Goal: Navigation & Orientation: Find specific page/section

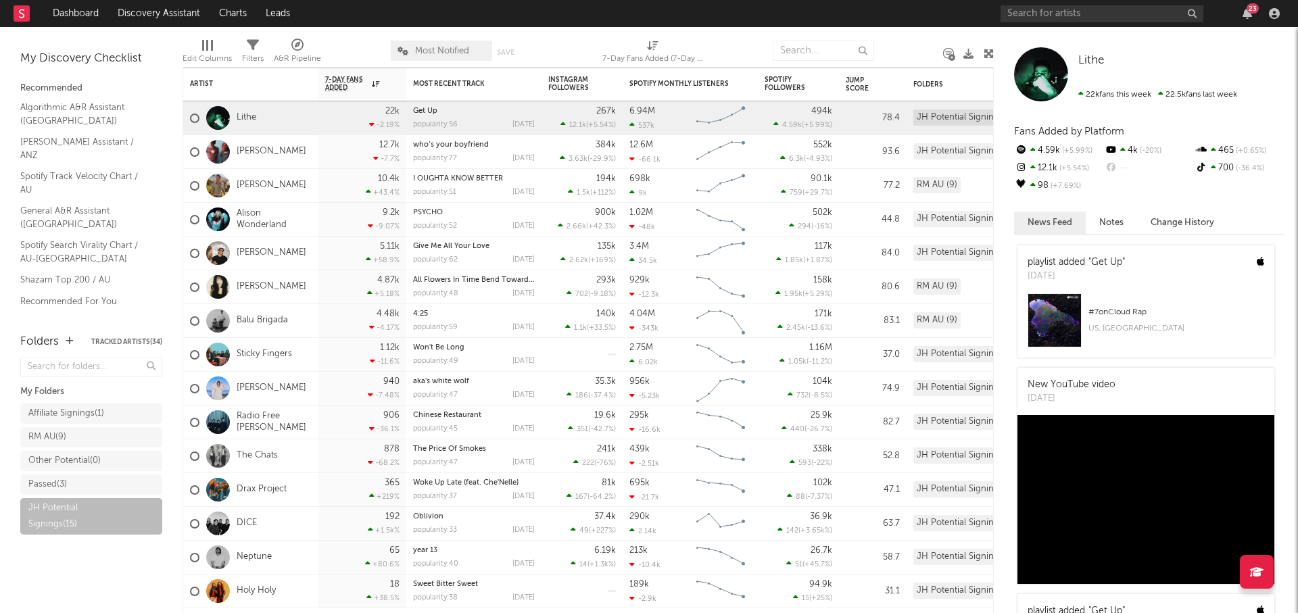
click at [1250, 9] on div "23" at bounding box center [1252, 8] width 12 height 10
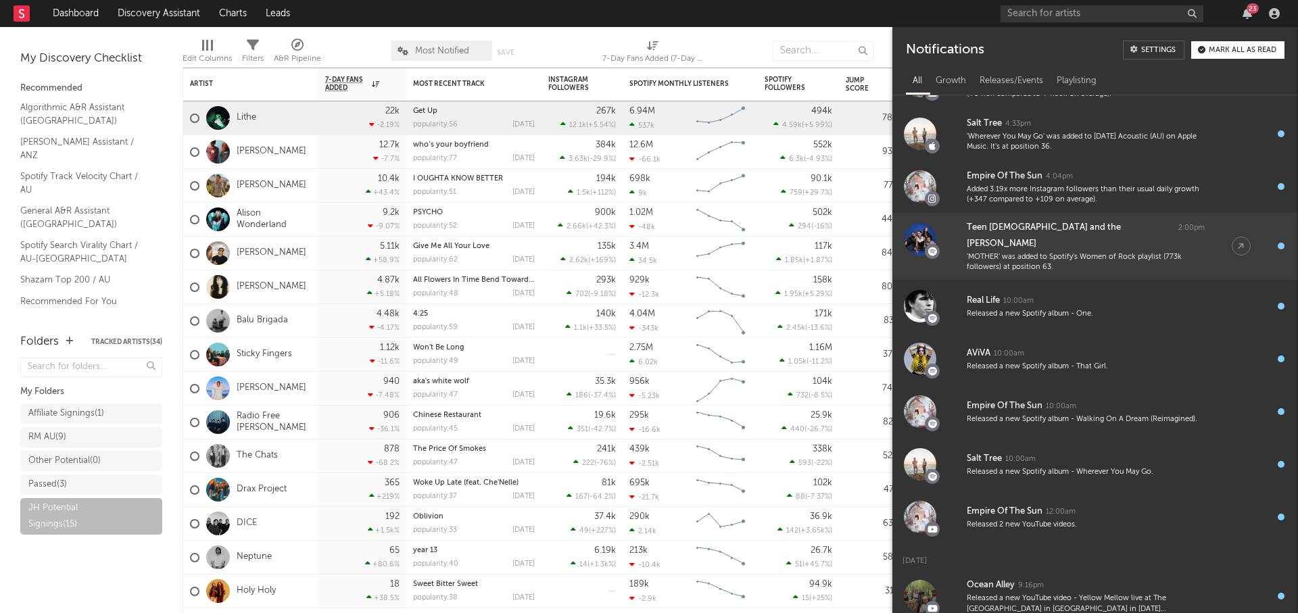
scroll to position [468, 0]
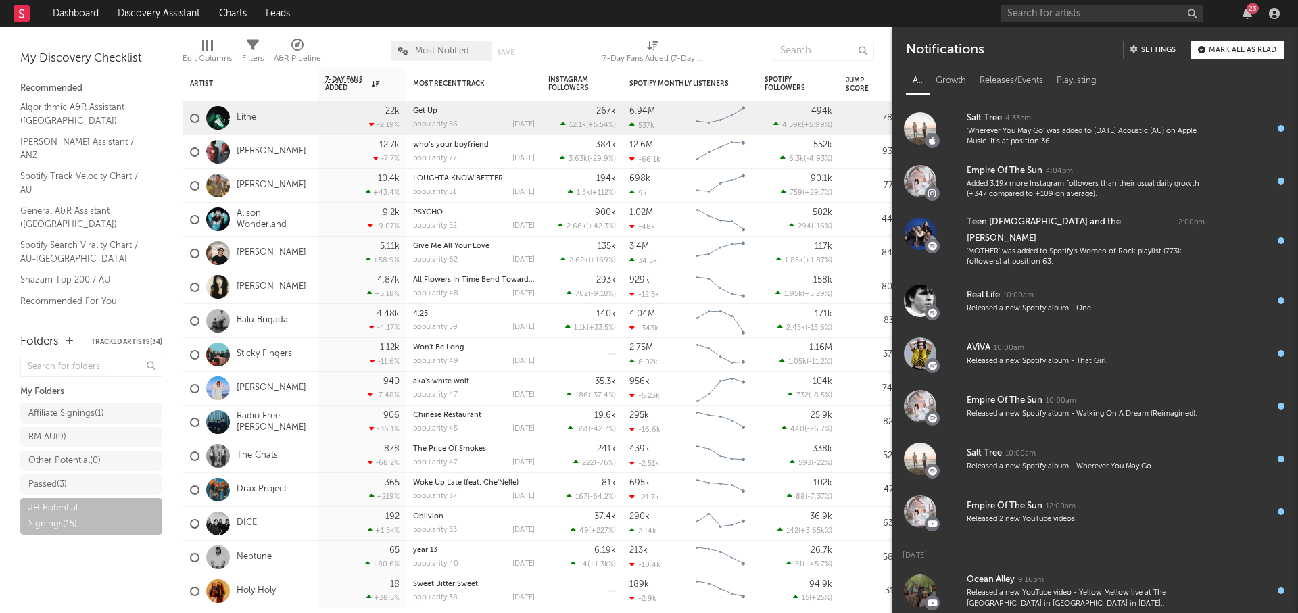
click at [1245, 49] on div "Mark all as read" at bounding box center [1243, 50] width 68 height 7
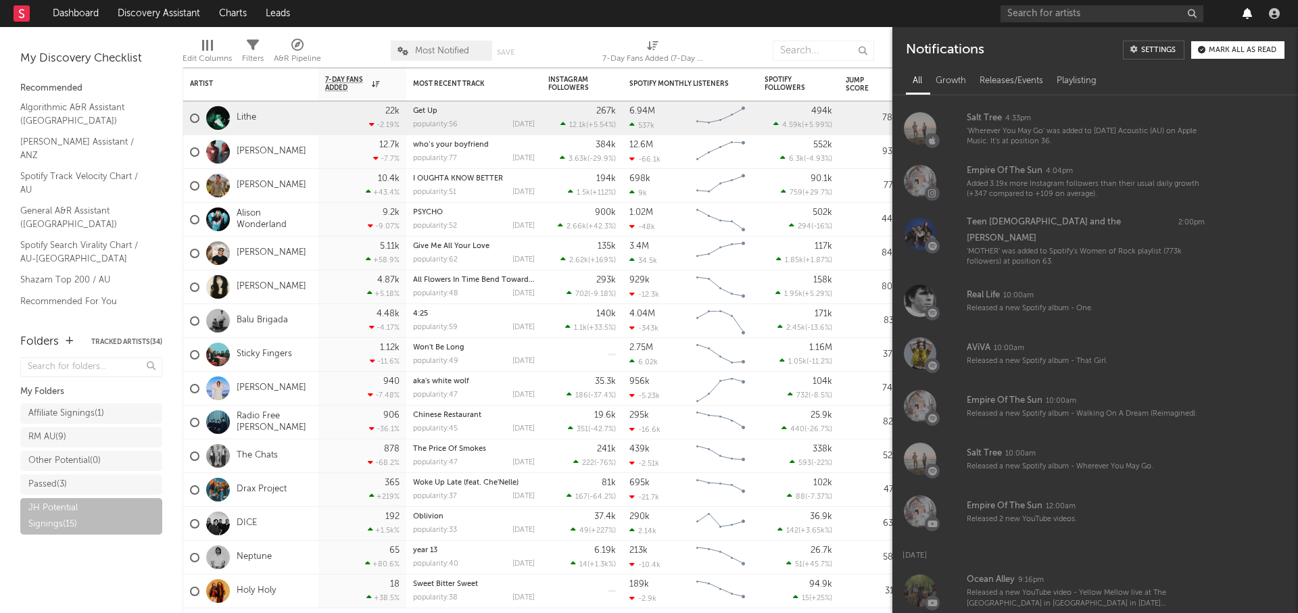
click at [1246, 15] on icon "button" at bounding box center [1246, 13] width 9 height 11
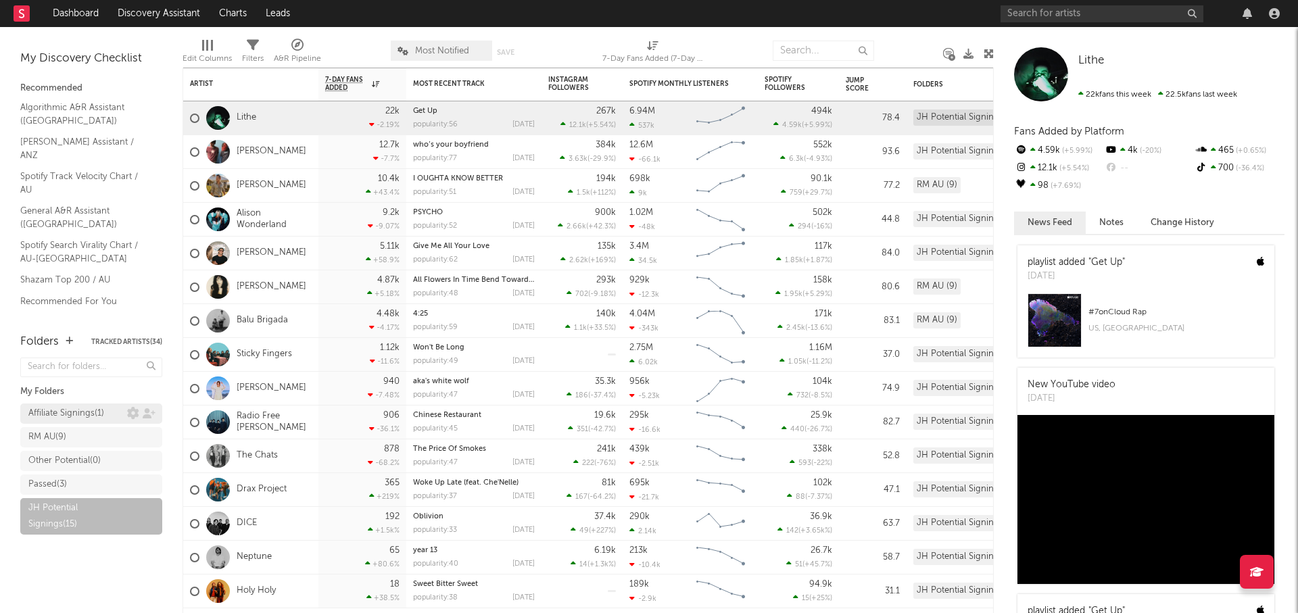
click at [56, 483] on div "Passed ( 3 )" at bounding box center [47, 485] width 39 height 16
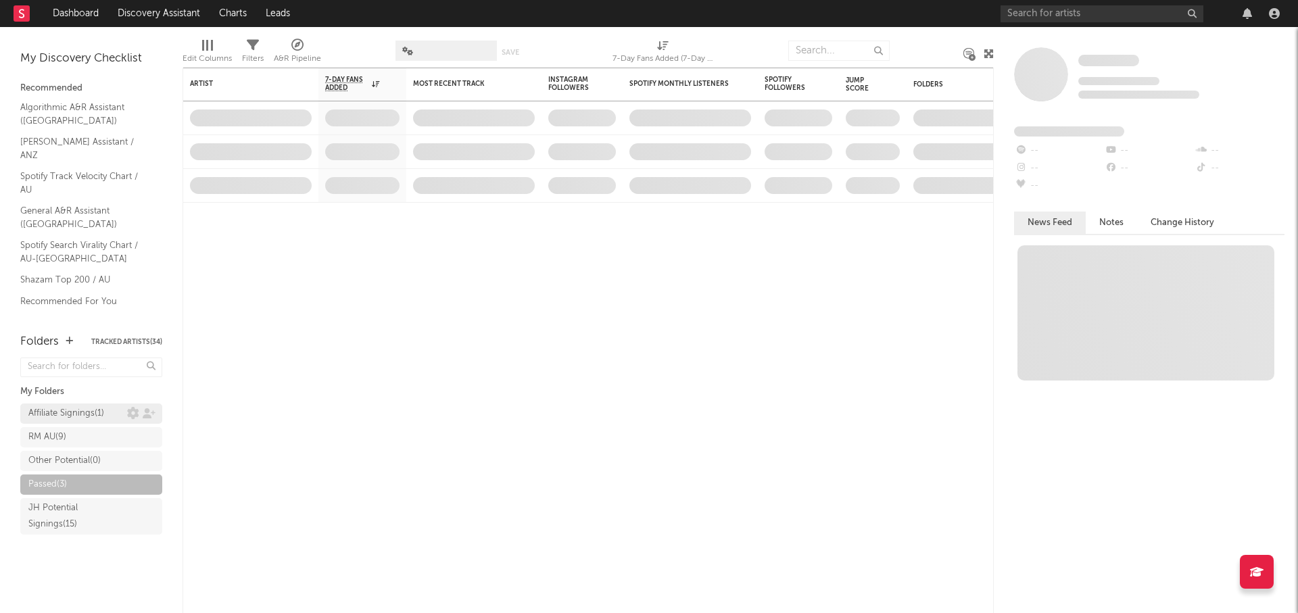
click at [86, 414] on div "Affiliate Signings ( 1 )" at bounding box center [66, 414] width 76 height 16
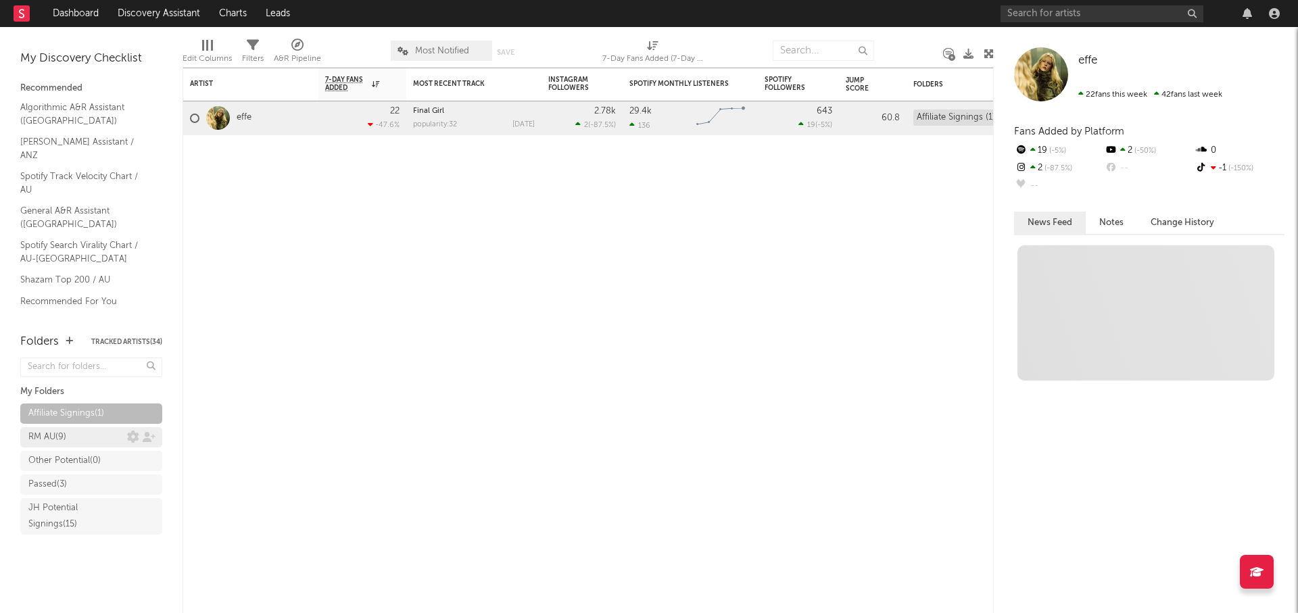
click at [84, 431] on div "RM AU ( 9 )" at bounding box center [77, 437] width 99 height 16
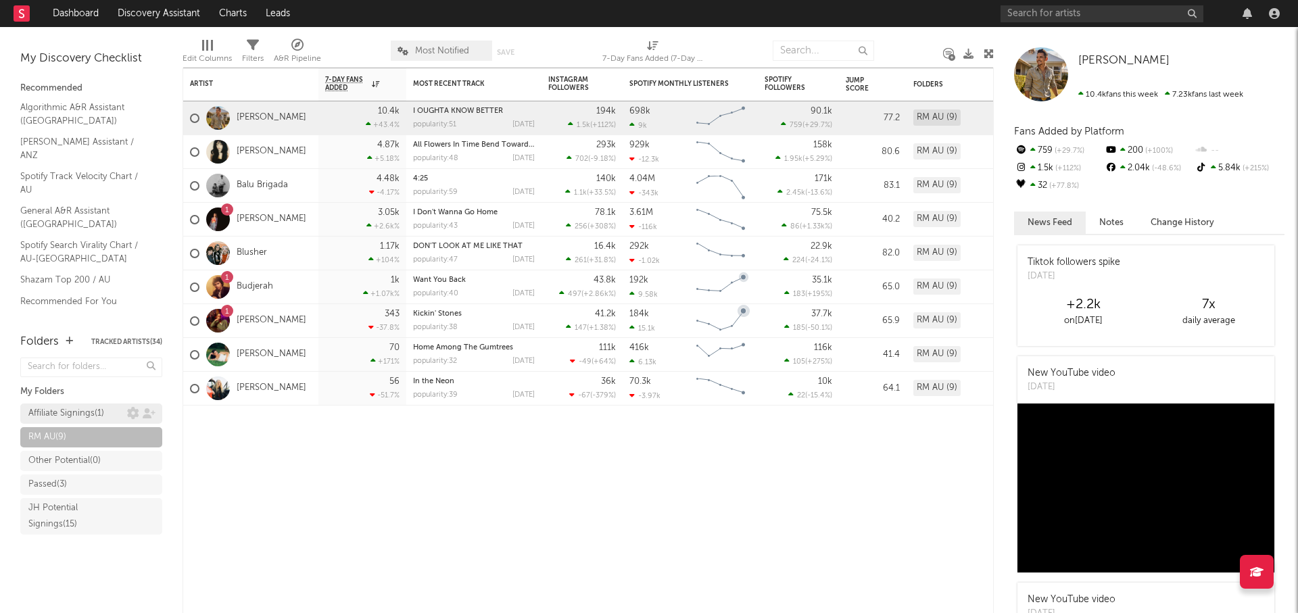
click at [82, 407] on div "Affiliate Signings ( 1 )" at bounding box center [91, 414] width 142 height 20
click at [73, 506] on div "JH Potential Signings ( 15 )" at bounding box center [75, 516] width 95 height 32
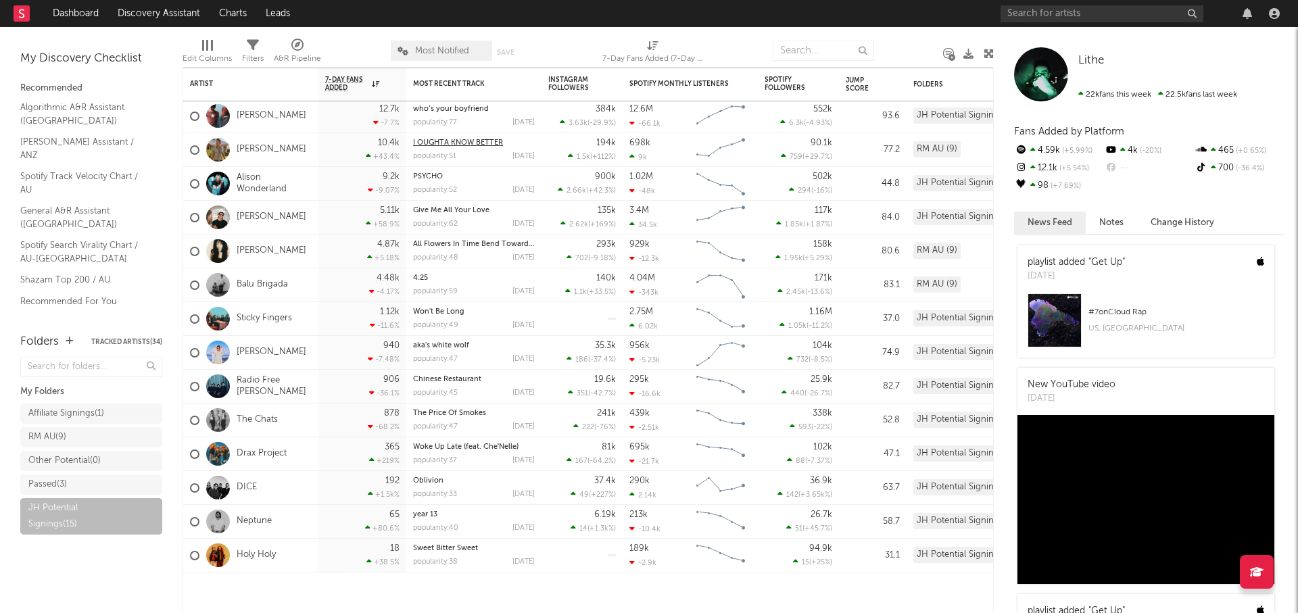
click at [82, 12] on link "Dashboard" at bounding box center [75, 13] width 65 height 27
